Goal: Task Accomplishment & Management: Manage account settings

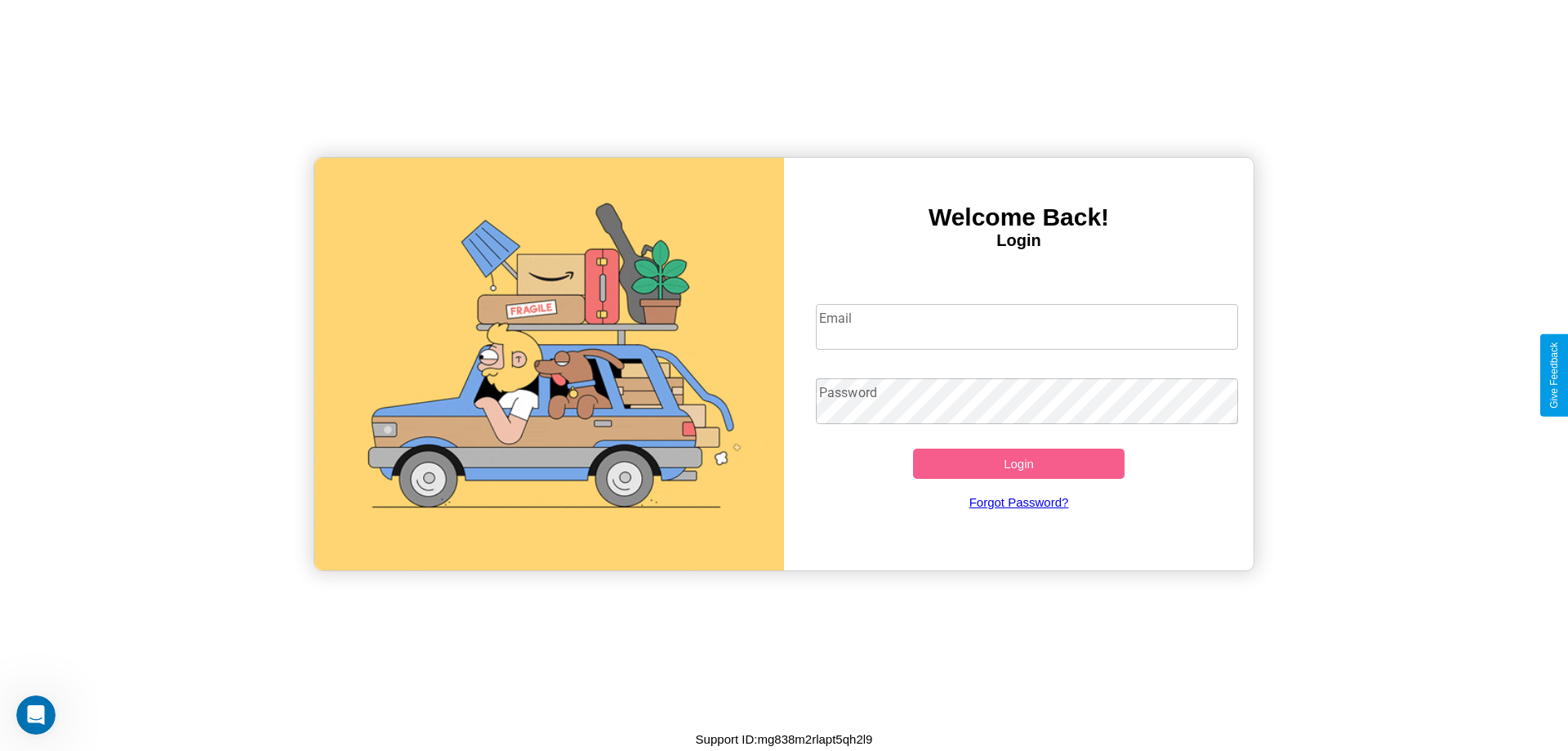
click at [1027, 326] on input "Email" at bounding box center [1028, 327] width 423 height 46
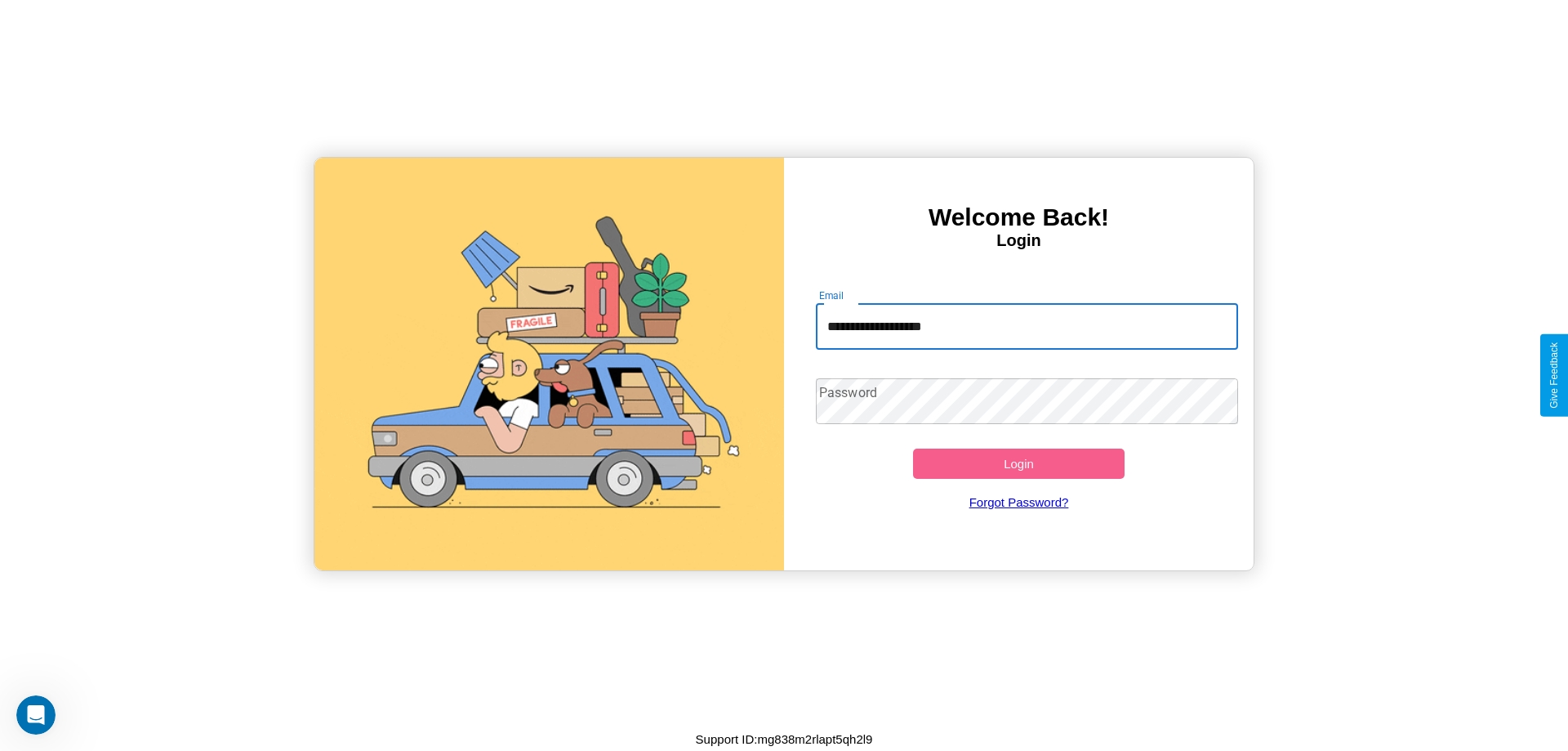
type input "**********"
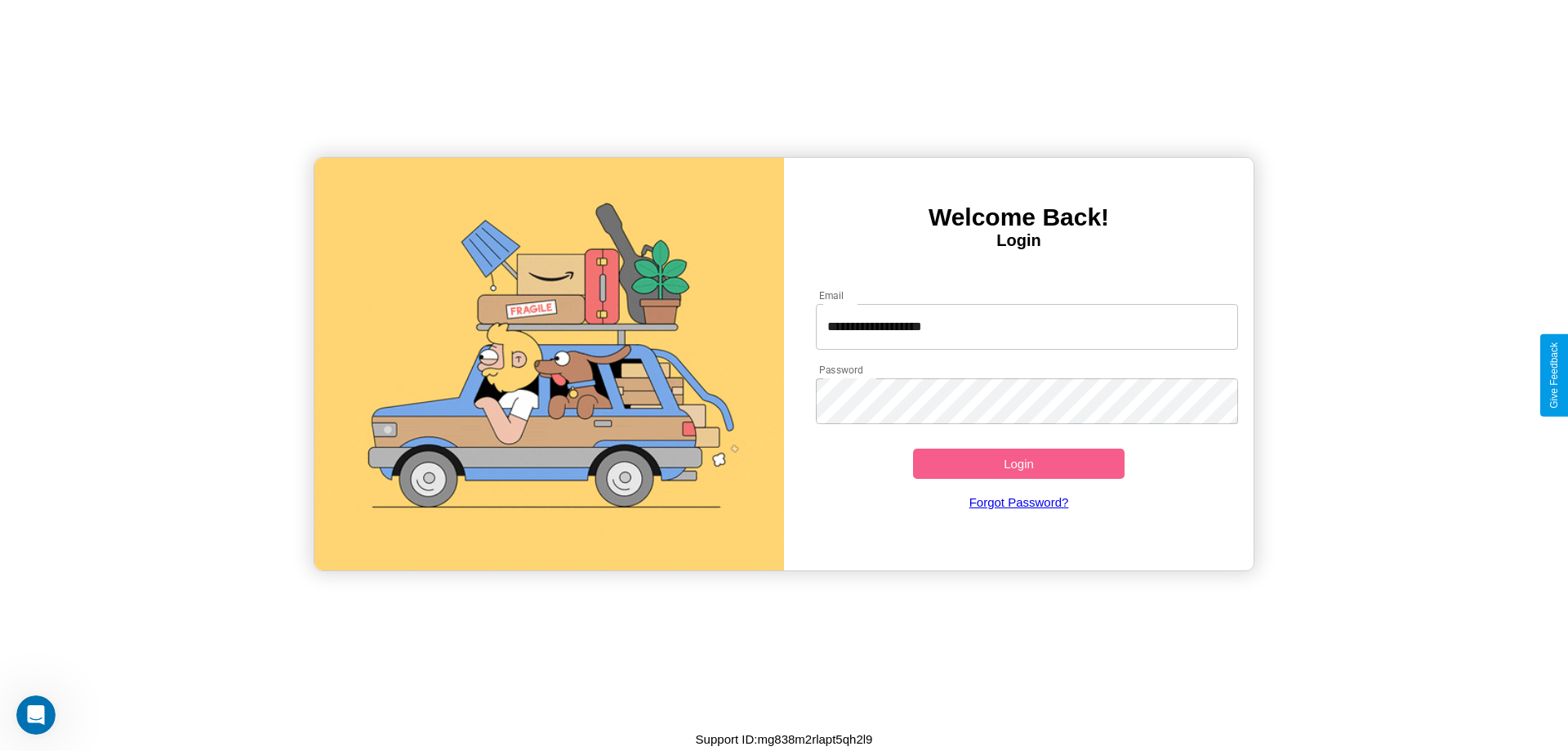
click at [1018, 463] on button "Login" at bounding box center [1018, 463] width 212 height 30
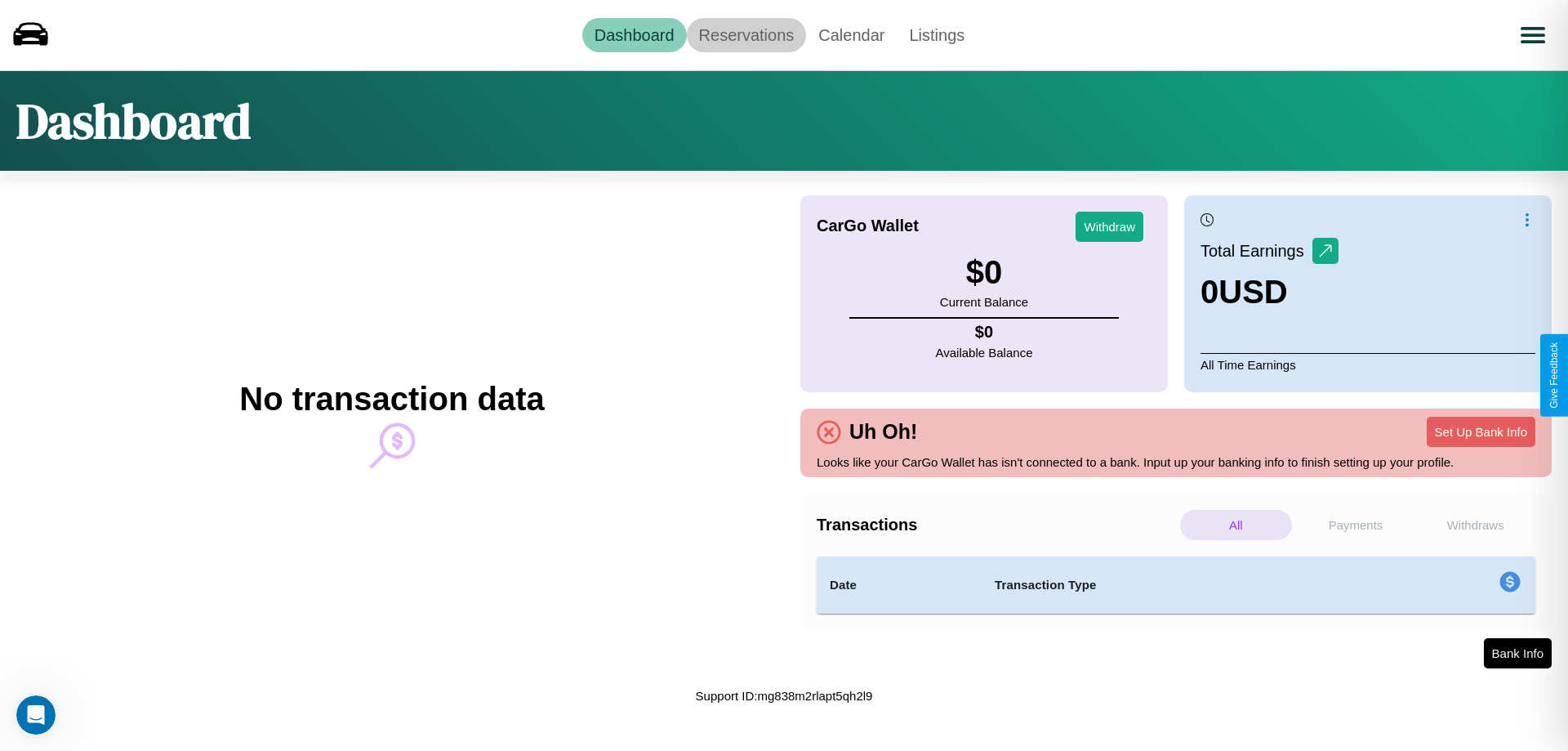
click at [746, 34] on link "Reservations" at bounding box center [747, 35] width 120 height 34
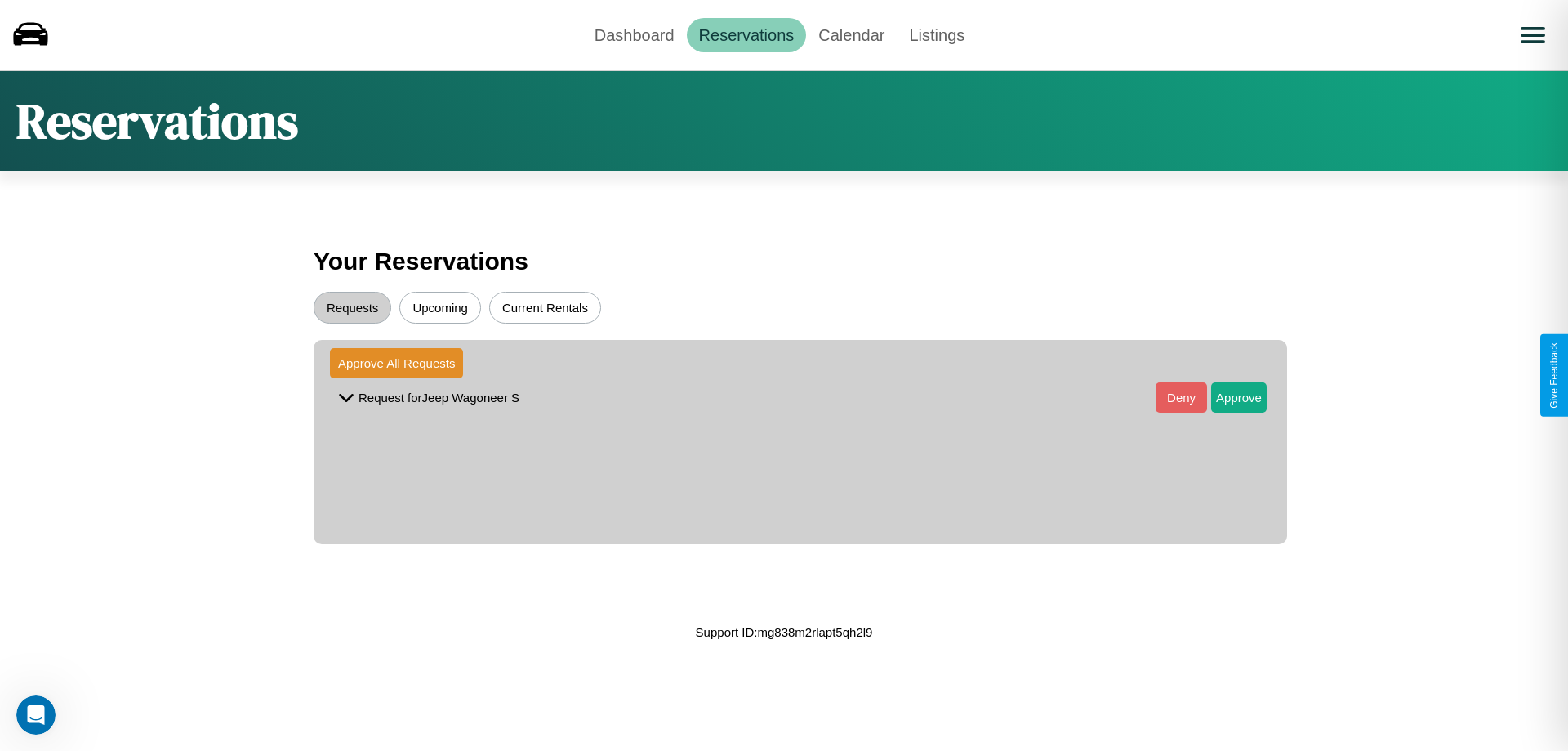
click at [440, 308] on button "Upcoming" at bounding box center [440, 308] width 82 height 32
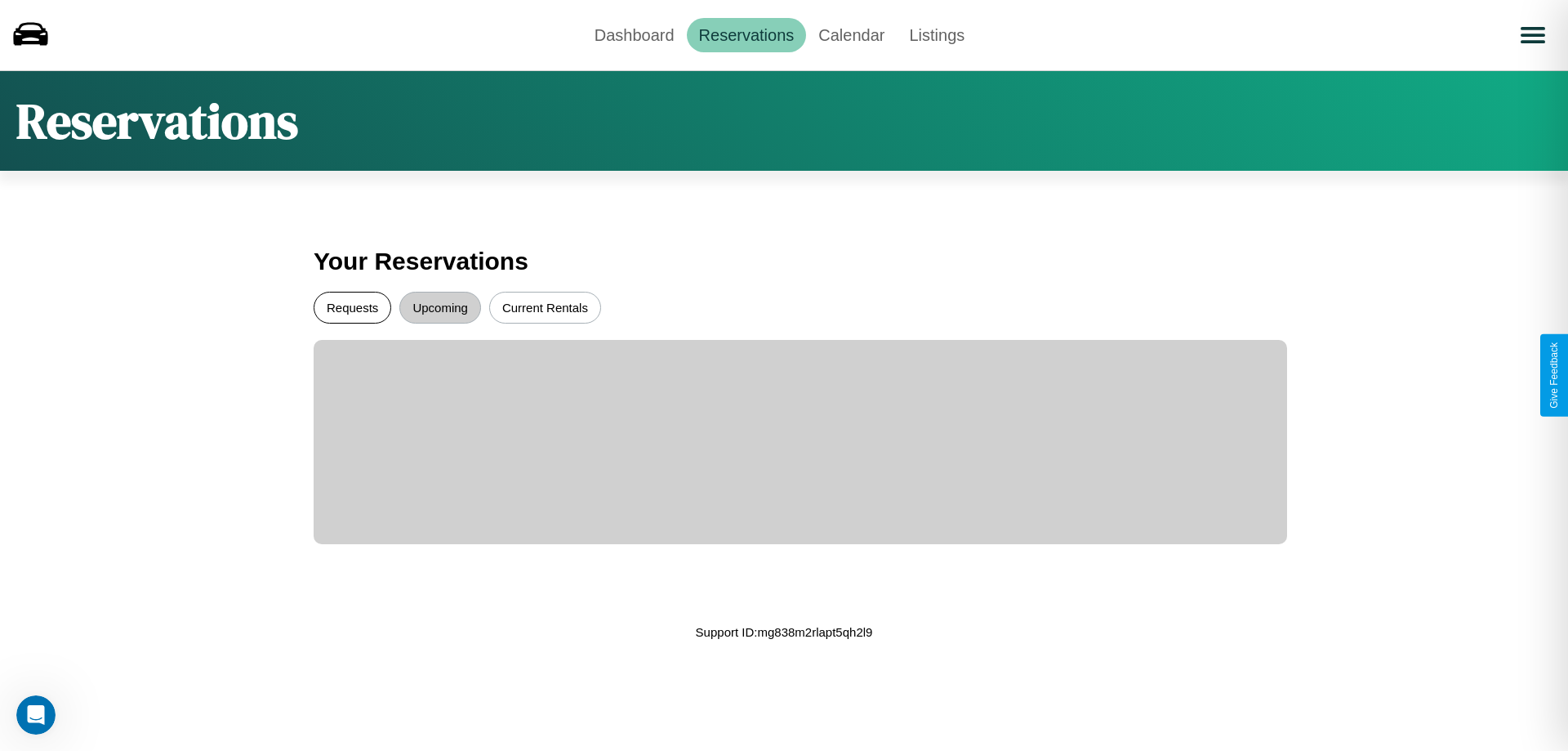
click at [352, 308] on button "Requests" at bounding box center [352, 308] width 78 height 32
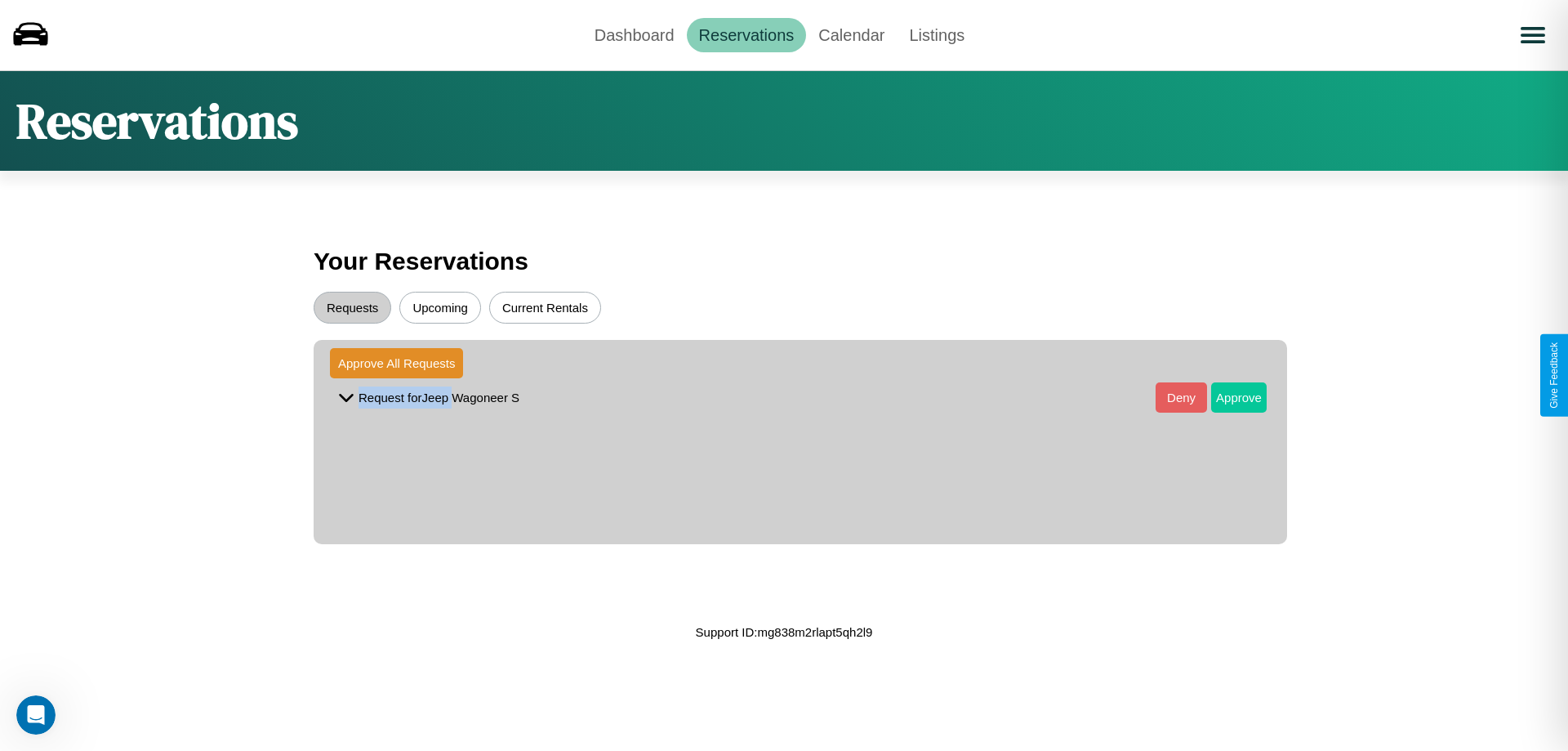
click at [1227, 397] on button "Approve" at bounding box center [1239, 397] width 56 height 30
